Goal: Task Accomplishment & Management: Complete application form

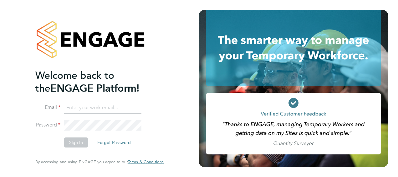
click at [86, 110] on input at bounding box center [102, 107] width 77 height 11
click at [136, 106] on input "neil.warrnington@apleona.com" at bounding box center [102, 107] width 77 height 11
click at [69, 108] on input "neil.warrnington@apleona.com" at bounding box center [102, 107] width 77 height 11
click at [137, 106] on input "neil.warrnington@apleona.com" at bounding box center [102, 107] width 77 height 11
type input "n"
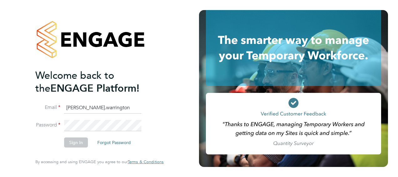
type input "Neil.warrington@bms.com"
click at [83, 140] on button "Sign In" at bounding box center [76, 142] width 24 height 10
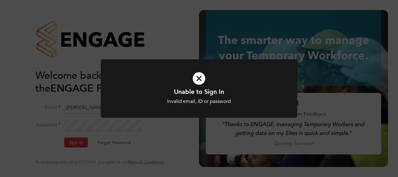
click at [195, 81] on icon at bounding box center [199, 78] width 163 height 24
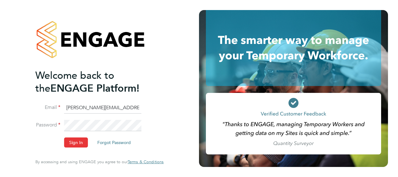
click at [195, 81] on div "Welcome back to the ENGAGE Platform! Email Neil.warrington@bms.com Password Sig…" at bounding box center [99, 88] width 199 height 177
click at [76, 109] on input at bounding box center [102, 107] width 77 height 11
type input "Neil.warrington@bms.com"
click at [84, 145] on button "Sign In" at bounding box center [76, 142] width 24 height 10
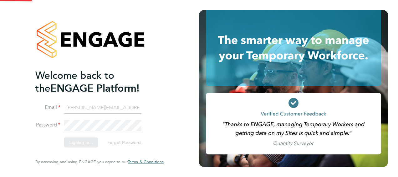
click at [84, 145] on div "Sorry, we are having problems connecting to our services." at bounding box center [99, 88] width 199 height 177
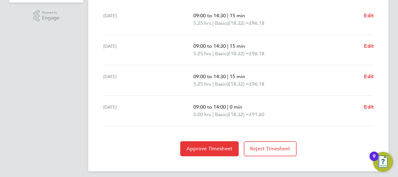
scroll to position [199, 0]
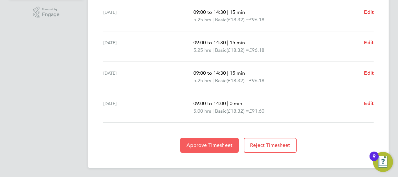
click at [218, 142] on span "Approve Timesheet" at bounding box center [210, 145] width 46 height 6
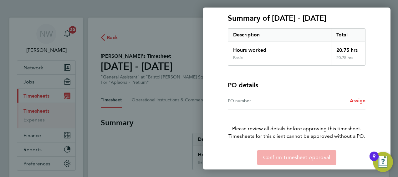
scroll to position [87, 0]
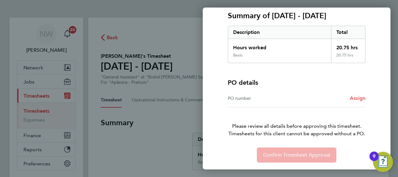
click at [365, 95] on span "Assign" at bounding box center [358, 98] width 16 height 6
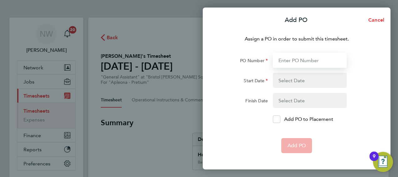
click at [300, 57] on input "PO Number" at bounding box center [310, 60] width 74 height 15
type input "2509410"
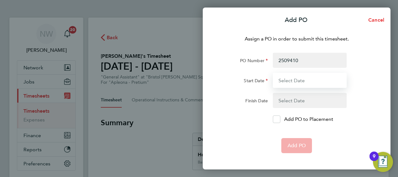
type input "16 Aug 25"
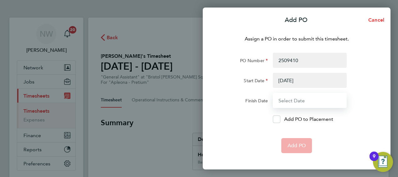
type input "22 Aug 25"
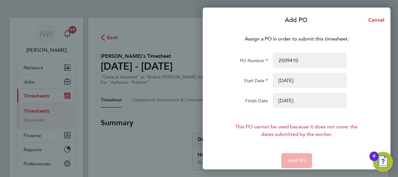
click at [284, 81] on button "button" at bounding box center [310, 80] width 74 height 15
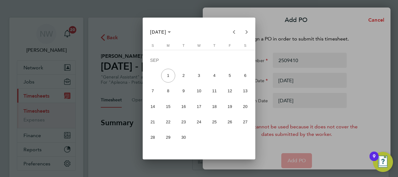
click at [187, 122] on span "23" at bounding box center [184, 122] width 14 height 14
type input "23 Sep 25"
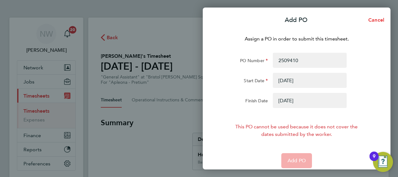
click at [290, 99] on button "button" at bounding box center [310, 100] width 74 height 15
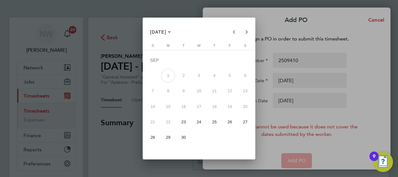
click at [171, 135] on span "29" at bounding box center [168, 137] width 14 height 14
type input "29 Sep 25"
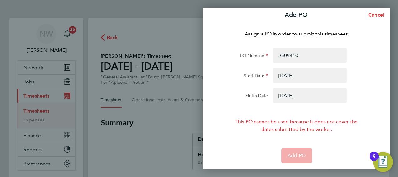
scroll to position [6, 0]
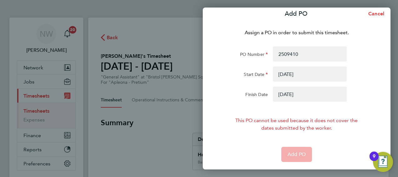
click at [293, 74] on button "button" at bounding box center [310, 73] width 74 height 15
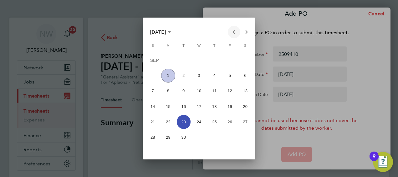
click at [232, 32] on span "Previous month" at bounding box center [234, 32] width 13 height 13
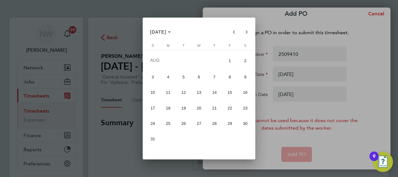
click at [244, 106] on span "23" at bounding box center [245, 108] width 14 height 14
type input "23 Aug 25"
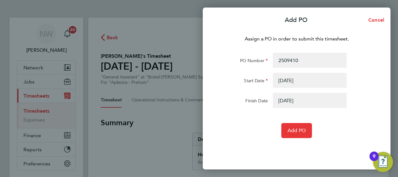
click at [296, 101] on button "button" at bounding box center [310, 100] width 74 height 15
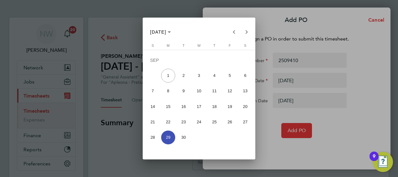
click at [170, 136] on span "29" at bounding box center [168, 137] width 14 height 14
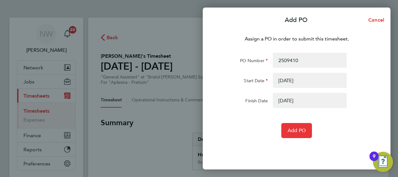
click at [240, 128] on div "Add PO" at bounding box center [297, 130] width 158 height 15
click at [289, 97] on button "button" at bounding box center [310, 100] width 74 height 15
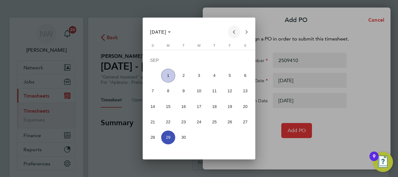
click at [233, 31] on span "Previous month" at bounding box center [234, 32] width 13 height 13
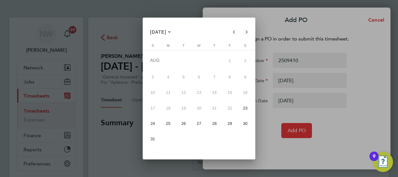
click at [229, 122] on span "29" at bounding box center [230, 123] width 14 height 14
type input "29 Aug 25"
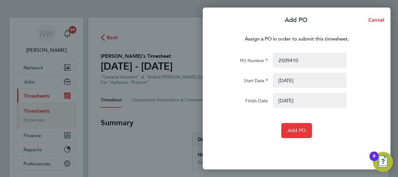
click at [264, 121] on form "PO Number 2509410 Start Date 23 Aug 25 Finish Date 29 Aug 25 Add PO" at bounding box center [296, 95] width 153 height 85
click at [293, 127] on button "Add PO" at bounding box center [296, 130] width 31 height 15
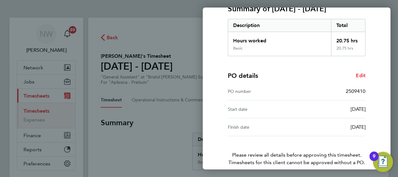
scroll to position [123, 0]
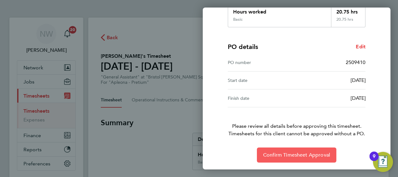
click at [298, 153] on span "Confirm Timesheet Approval" at bounding box center [296, 154] width 67 height 6
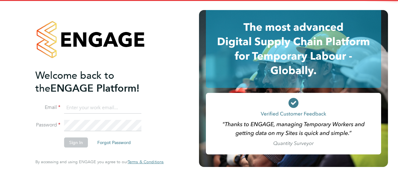
click at [81, 106] on input at bounding box center [102, 107] width 77 height 11
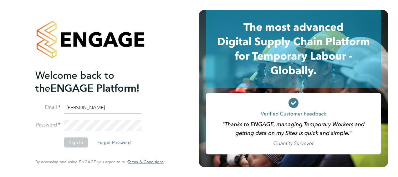
type input "Neil.warrington@bms.com"
click at [75, 140] on button "Sign In" at bounding box center [76, 142] width 24 height 10
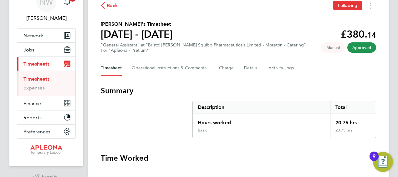
scroll to position [31, 0]
